Goal: Task Accomplishment & Management: Manage account settings

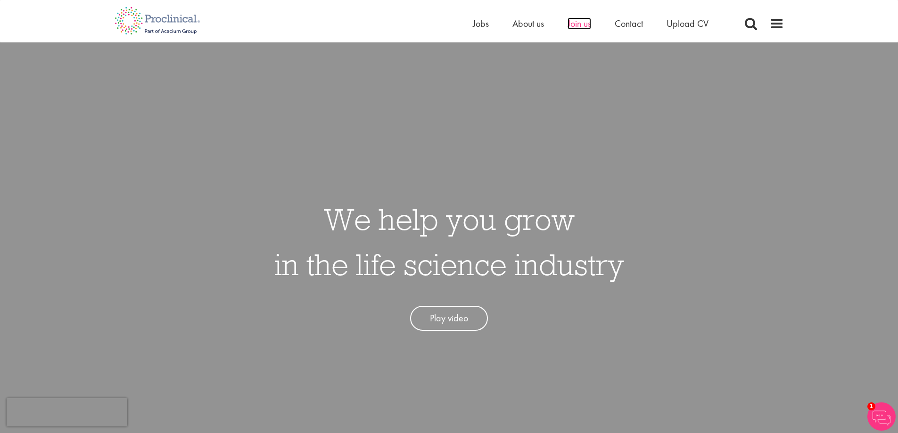
click at [576, 21] on span "Join us" at bounding box center [580, 23] width 24 height 12
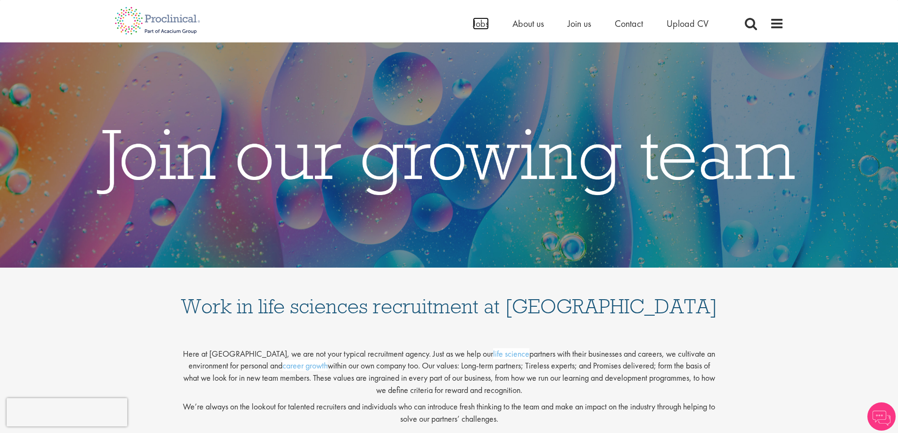
click at [483, 22] on span "Jobs" at bounding box center [481, 23] width 16 height 12
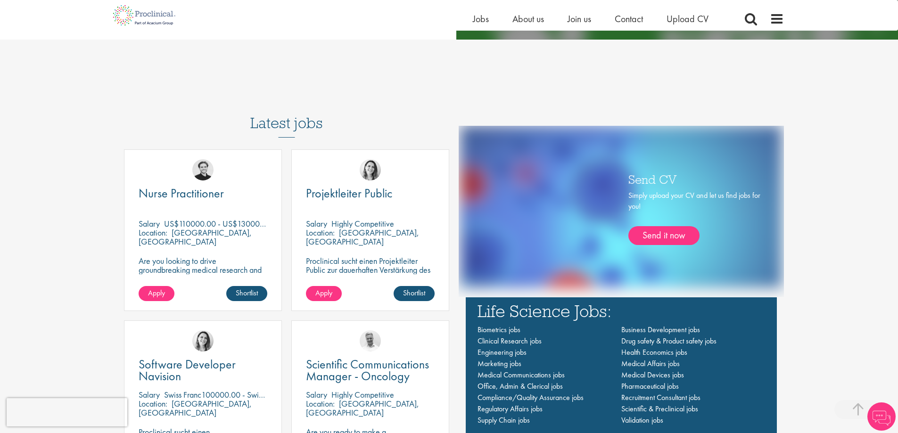
scroll to position [613, 0]
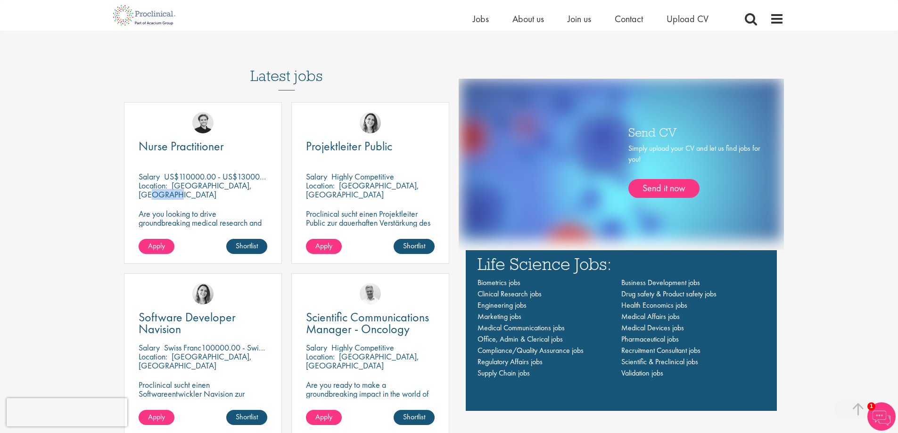
drag, startPoint x: 174, startPoint y: 188, endPoint x: 202, endPoint y: 189, distance: 28.3
click at [202, 189] on p "[GEOGRAPHIC_DATA], [GEOGRAPHIC_DATA]" at bounding box center [195, 190] width 113 height 20
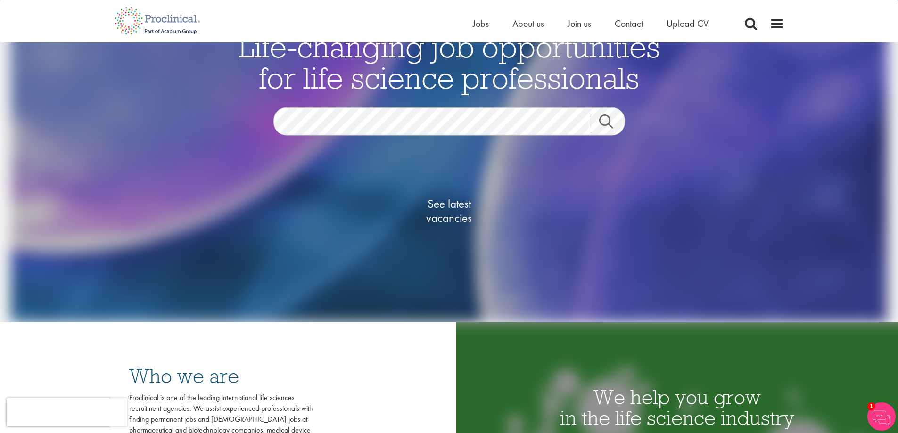
scroll to position [0, 0]
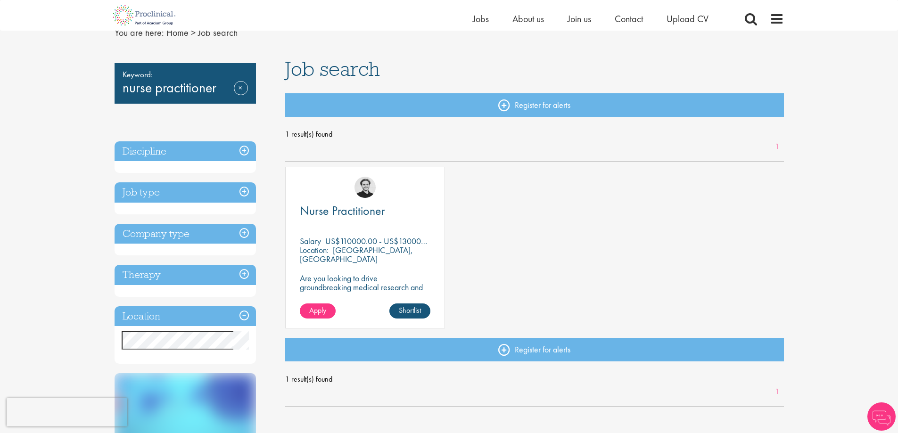
scroll to position [47, 0]
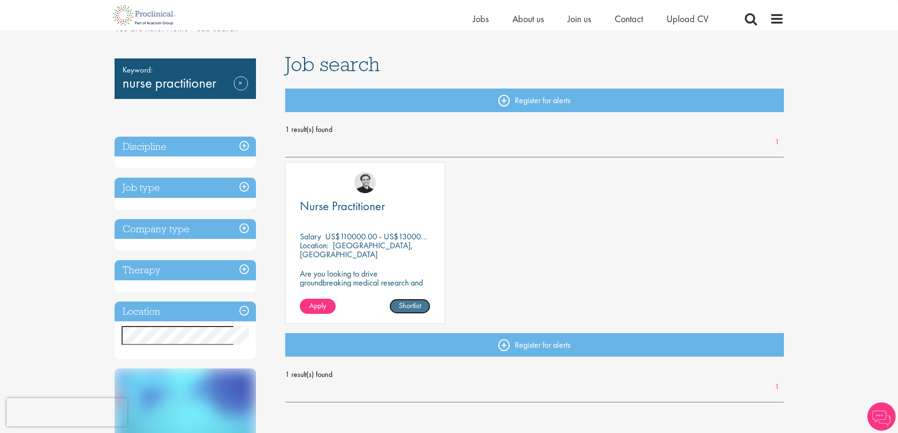
click at [406, 302] on link "Shortlist" at bounding box center [409, 306] width 41 height 15
click at [412, 304] on link "Shortlisted" at bounding box center [406, 306] width 49 height 15
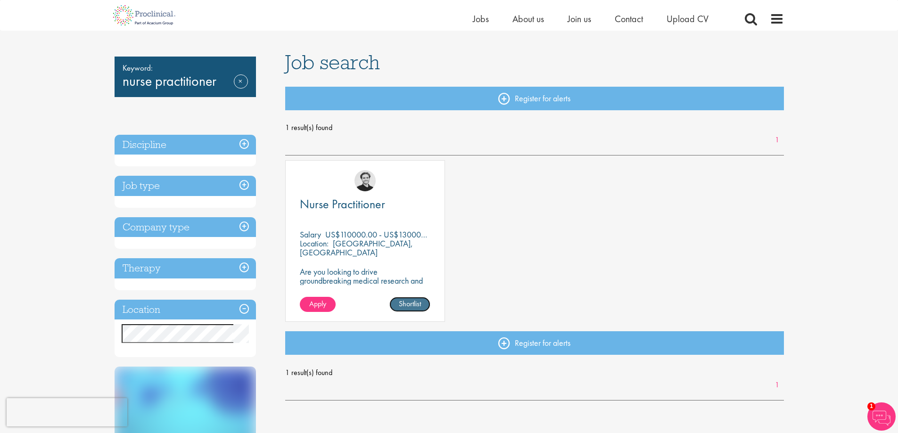
scroll to position [0, 0]
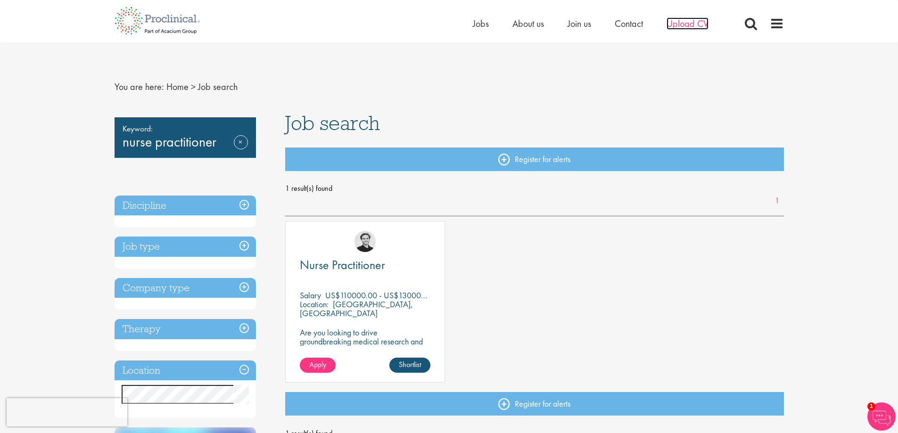
click at [698, 24] on span "Upload CV" at bounding box center [688, 23] width 42 height 12
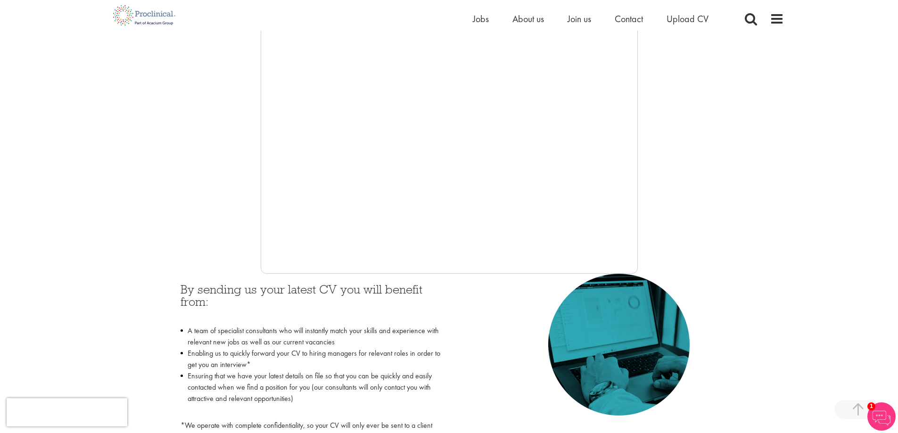
scroll to position [14, 0]
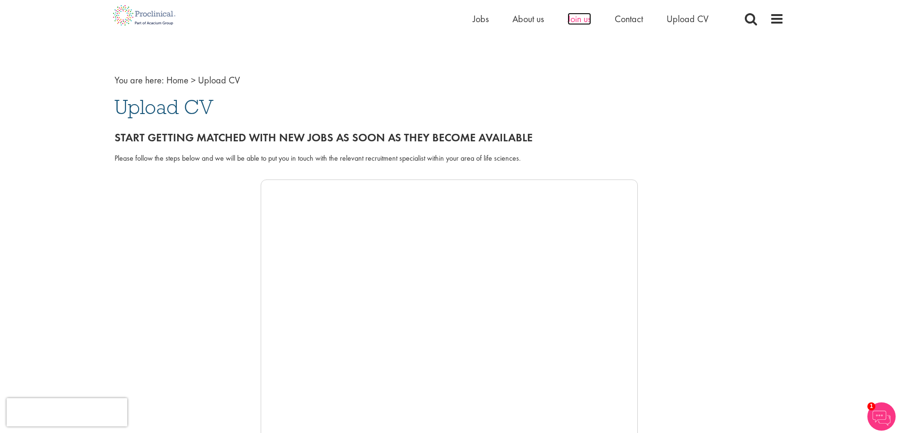
click at [571, 22] on span "Join us" at bounding box center [580, 19] width 24 height 12
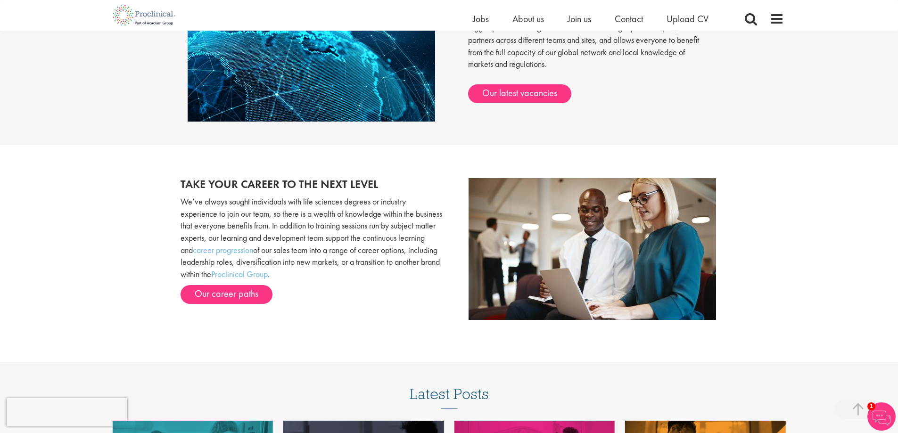
scroll to position [896, 0]
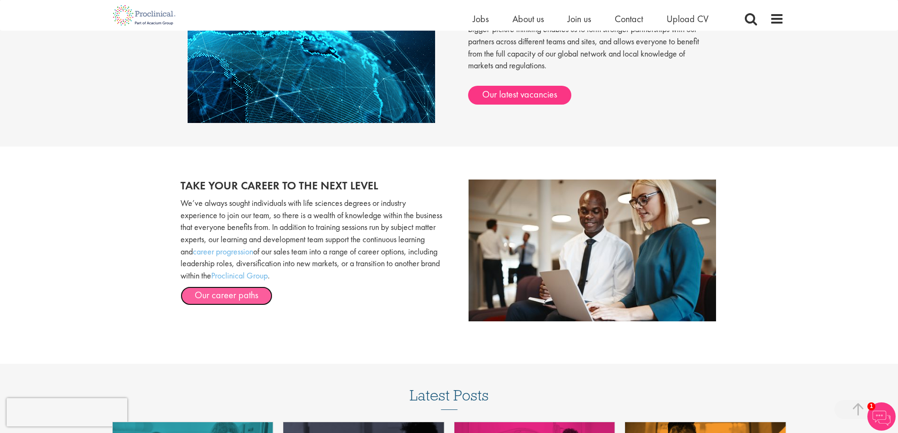
click at [225, 291] on link "Our career paths" at bounding box center [227, 296] width 92 height 19
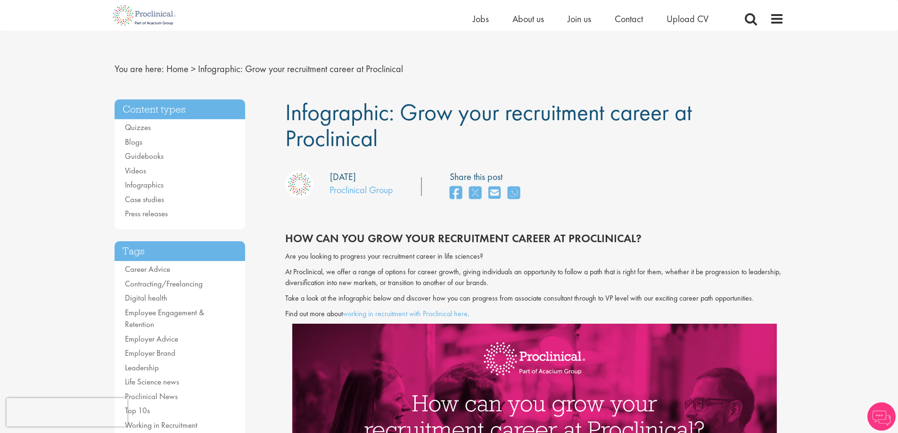
scroll to position [141, 0]
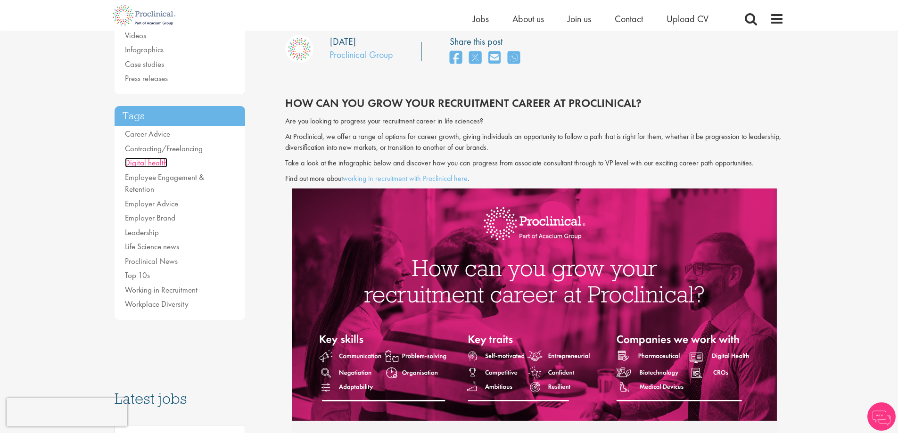
click at [141, 164] on link "Digital health" at bounding box center [146, 162] width 42 height 10
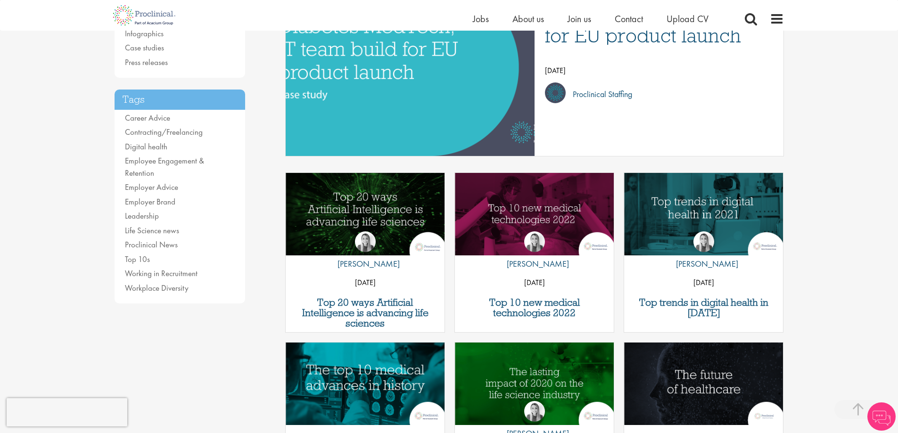
scroll to position [189, 0]
